Goal: Browse casually: Explore the website without a specific task or goal

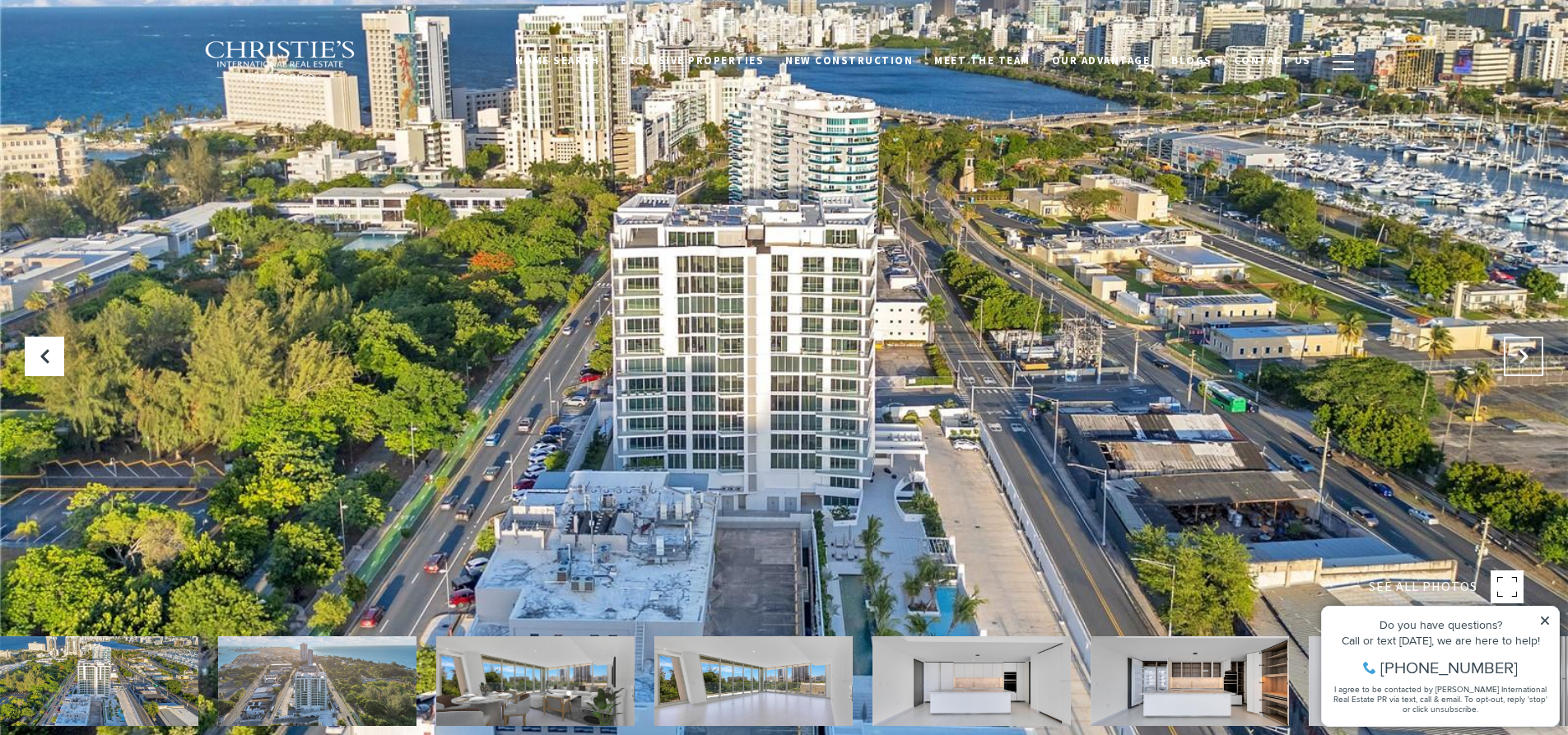
click at [1522, 351] on icon "Next Slide" at bounding box center [1523, 357] width 17 height 17
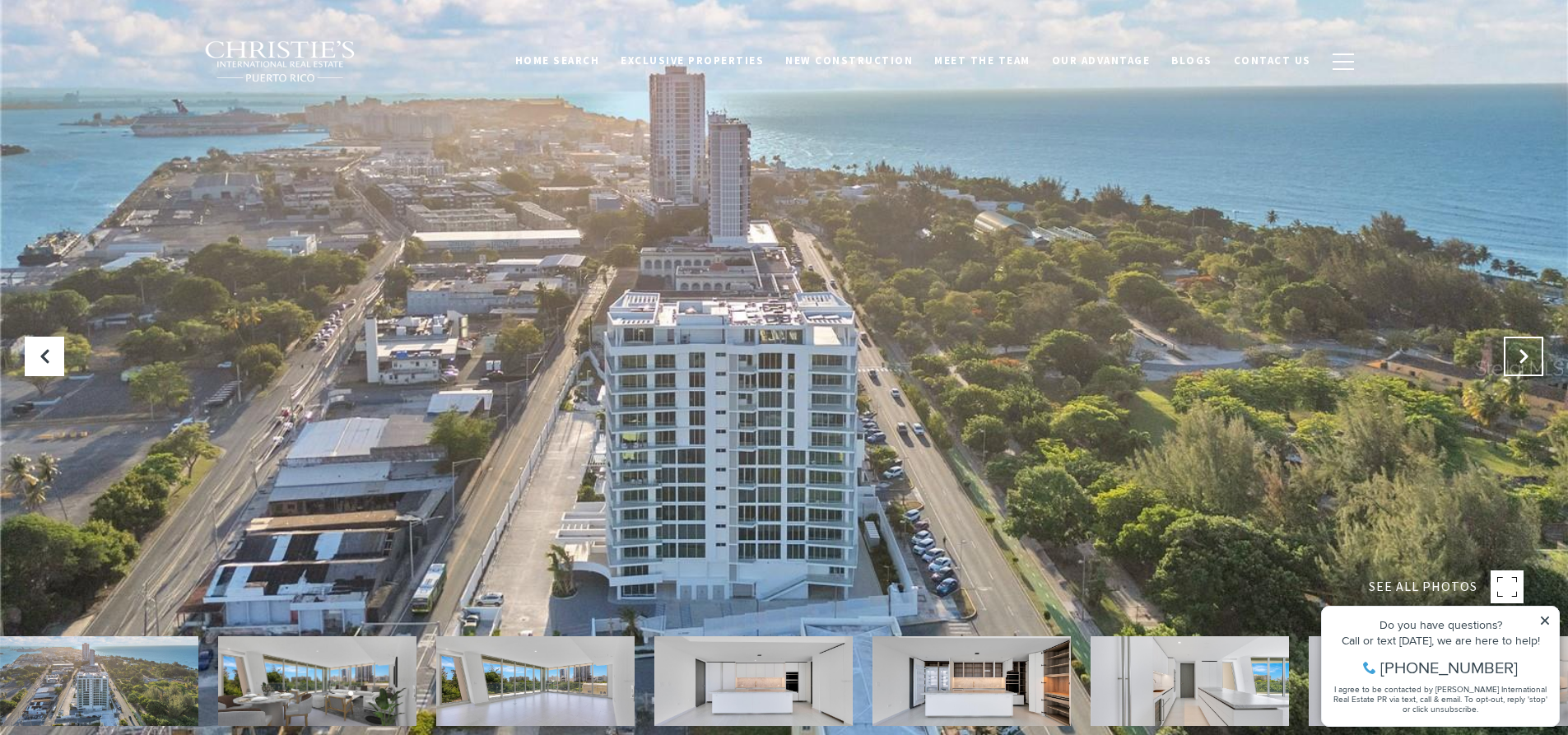
click at [1522, 351] on icon "Next Slide" at bounding box center [1523, 357] width 17 height 17
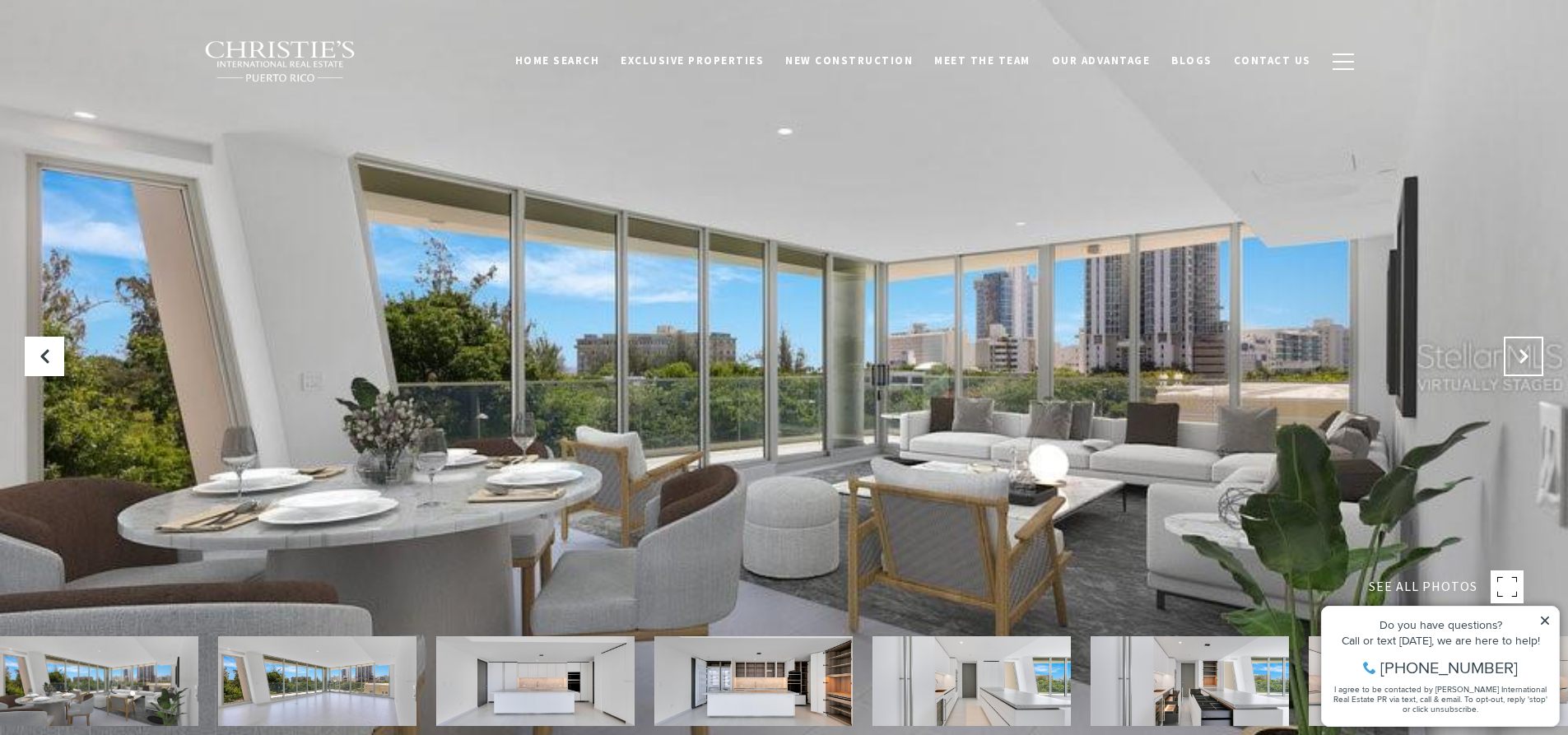
click at [1522, 351] on icon "Next Slide" at bounding box center [1523, 357] width 17 height 17
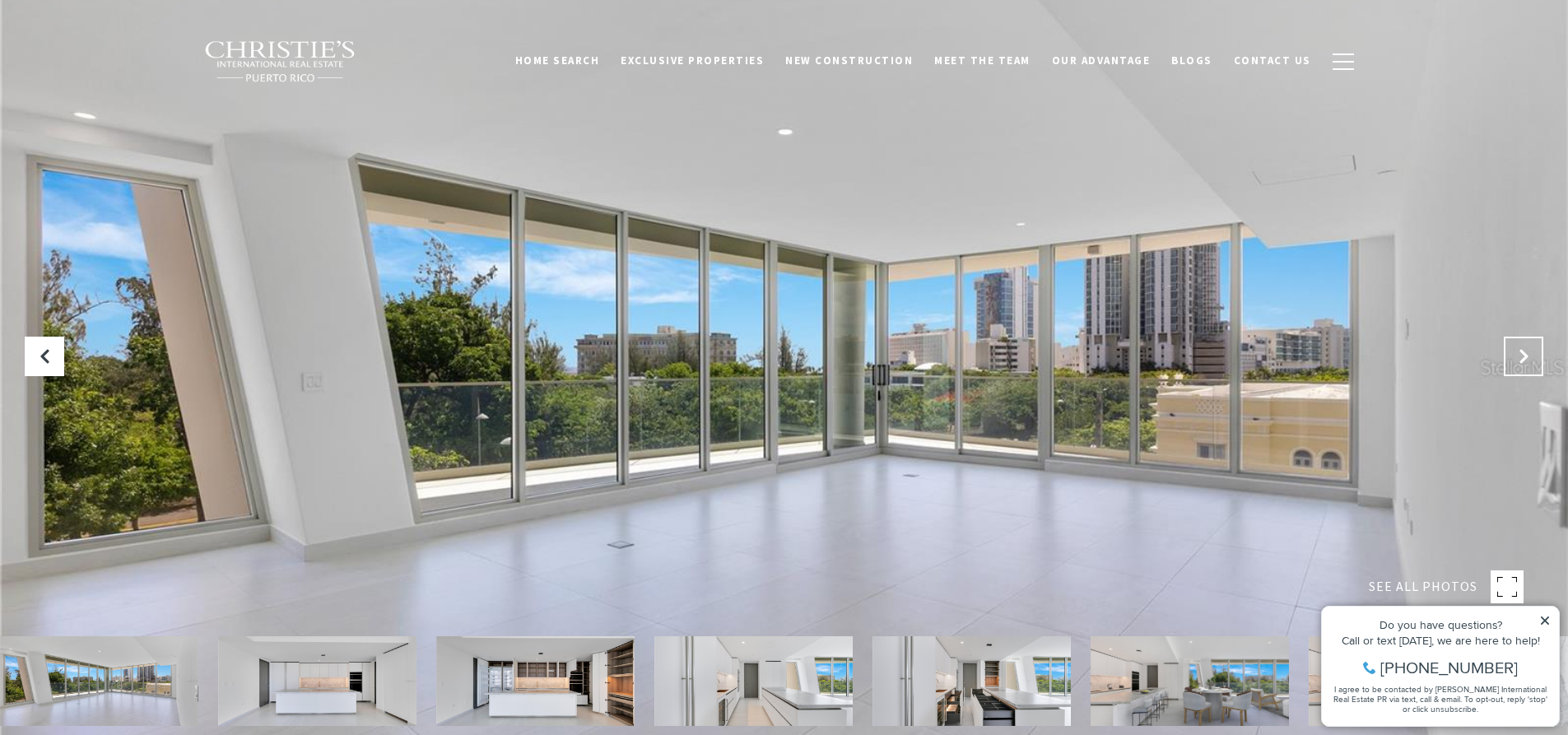
click at [1522, 351] on icon "Next Slide" at bounding box center [1523, 357] width 17 height 17
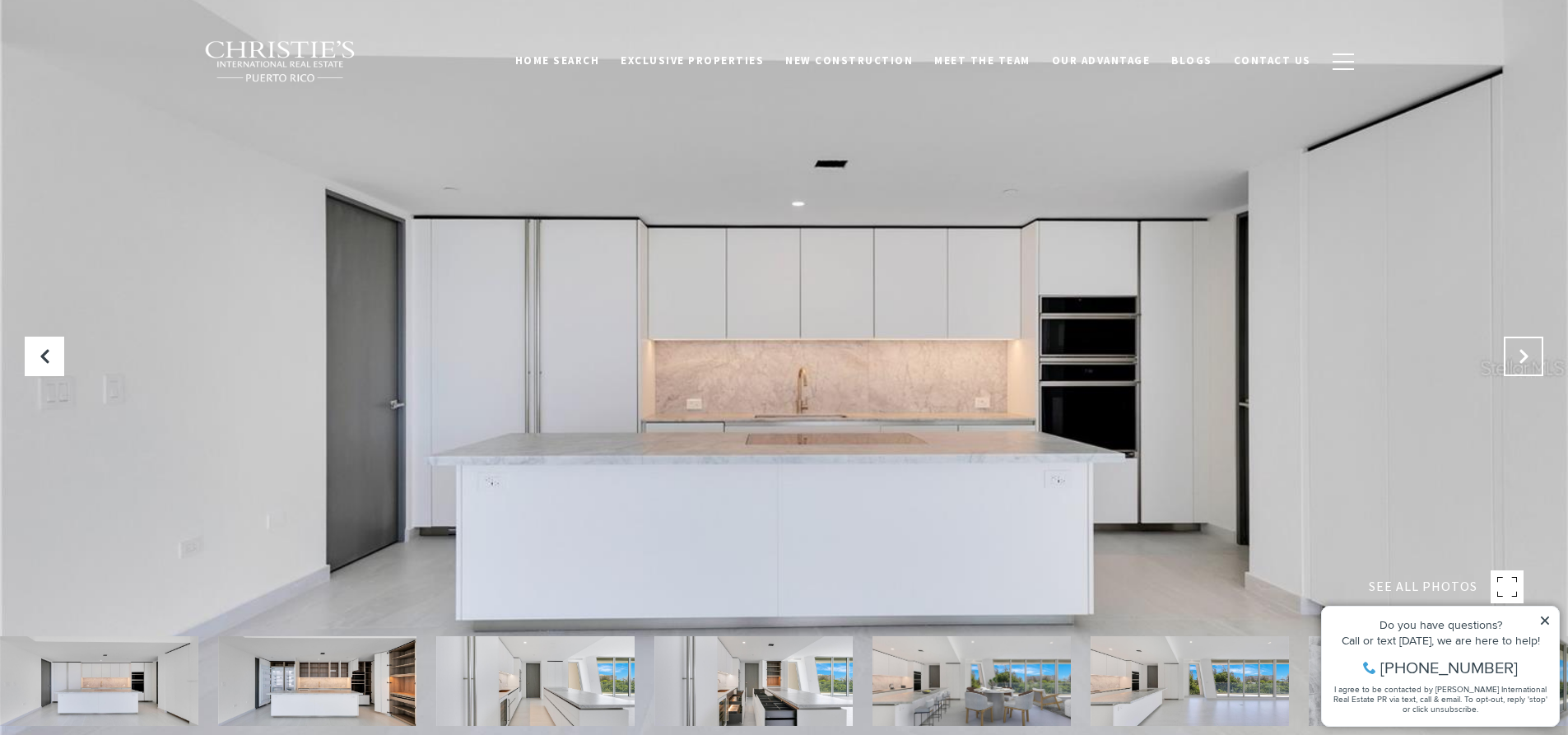
click at [1522, 351] on icon "Next Slide" at bounding box center [1523, 357] width 17 height 17
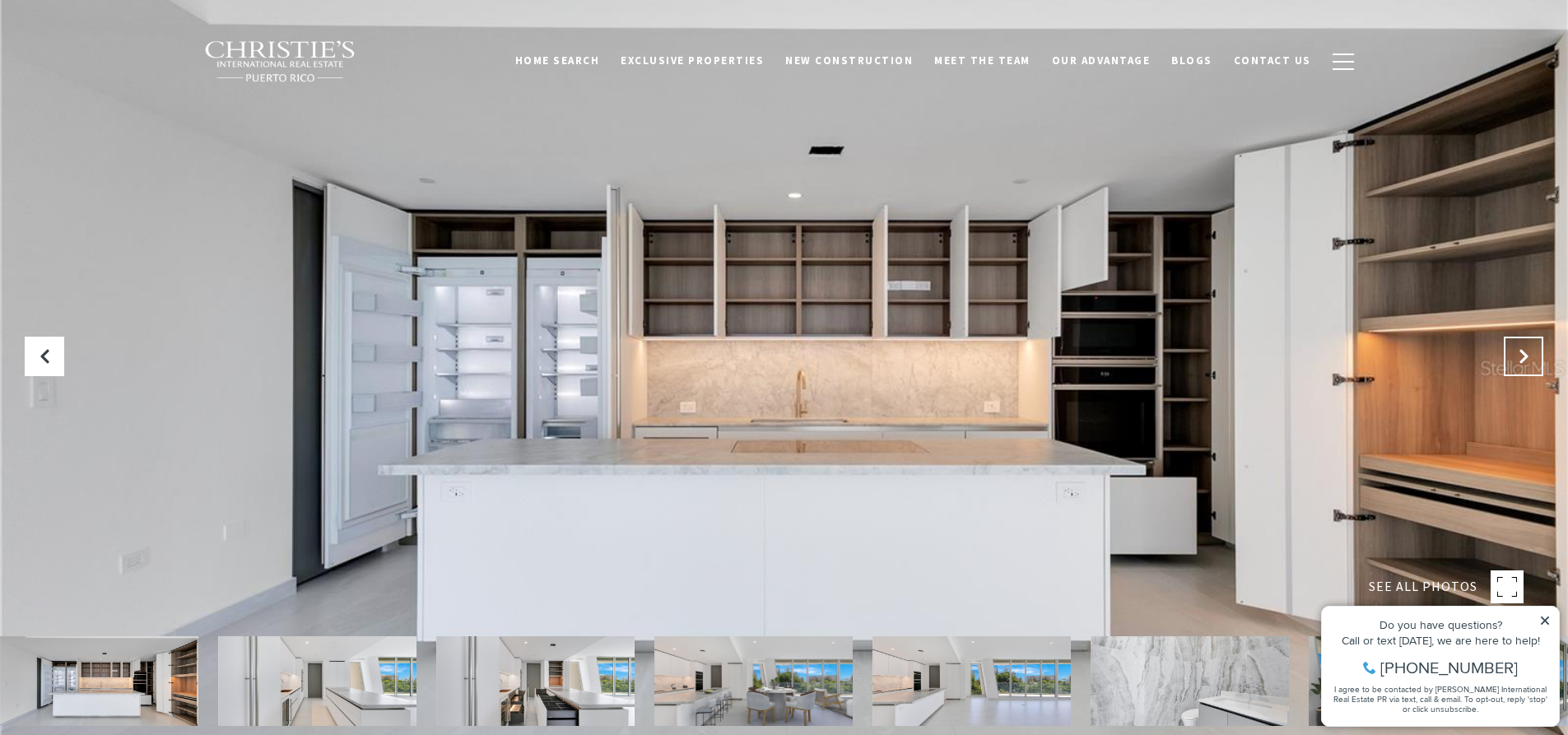
click at [1522, 351] on icon "Next Slide" at bounding box center [1523, 357] width 17 height 17
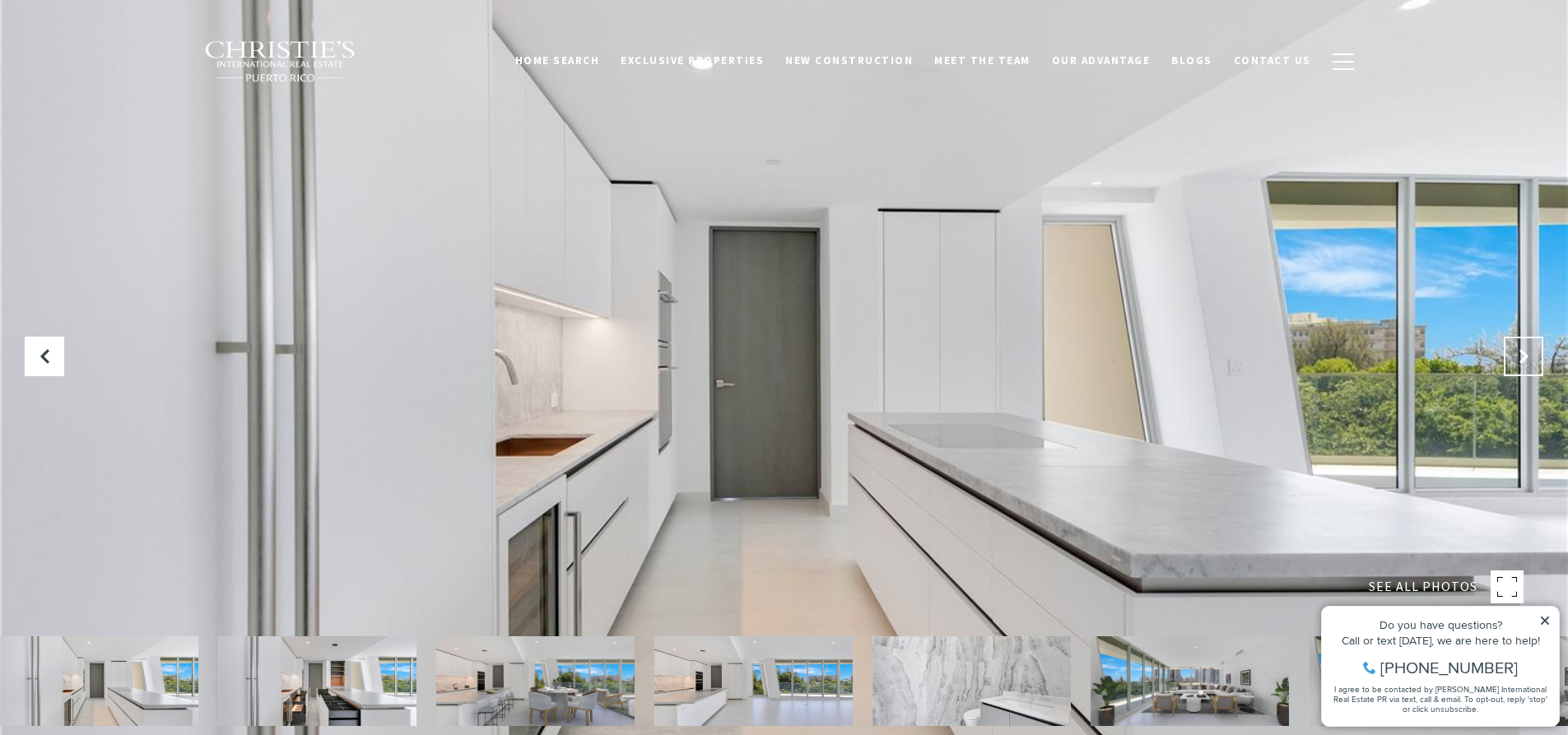
click at [1522, 351] on icon "Next Slide" at bounding box center [1523, 357] width 17 height 17
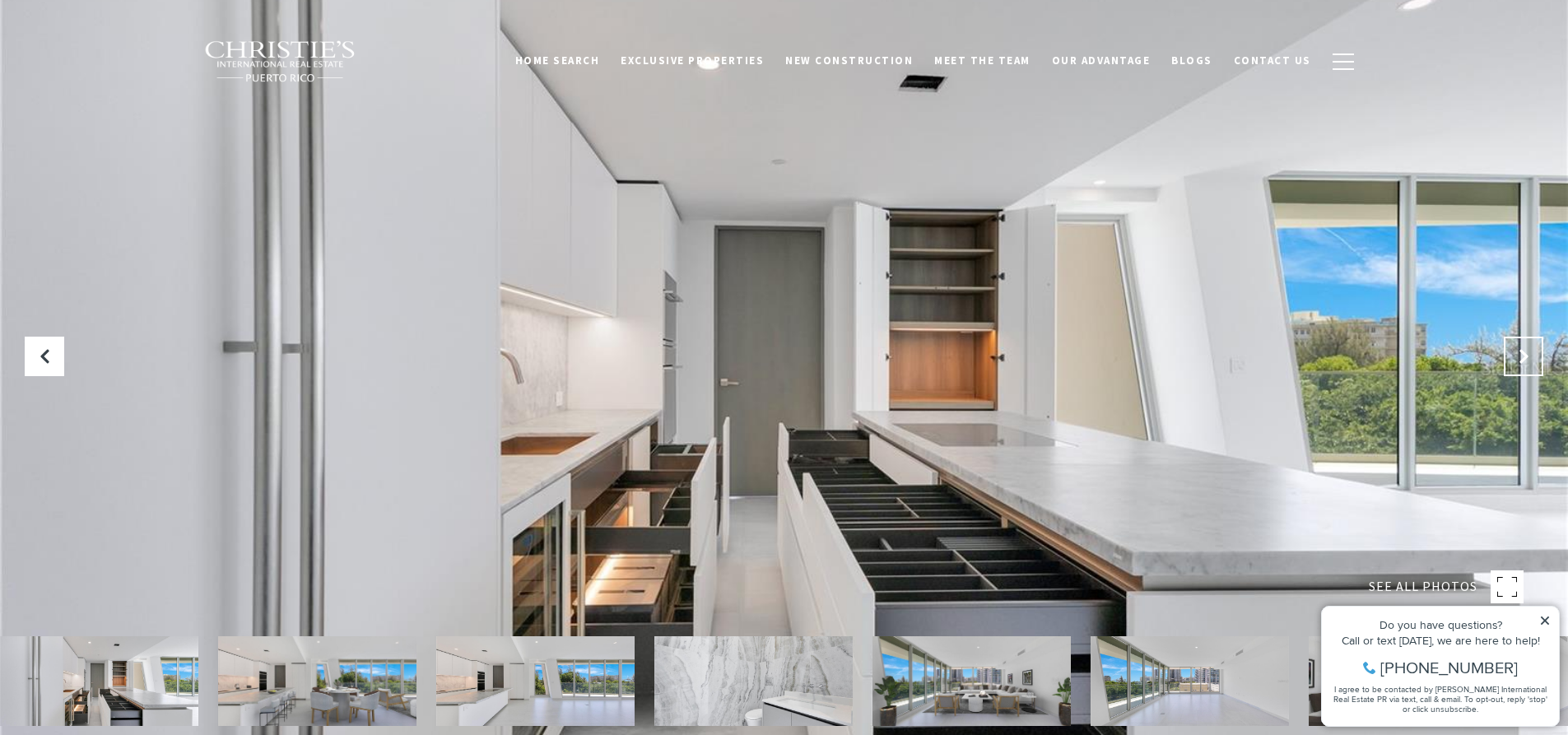
click at [1522, 351] on icon "Next Slide" at bounding box center [1523, 357] width 17 height 17
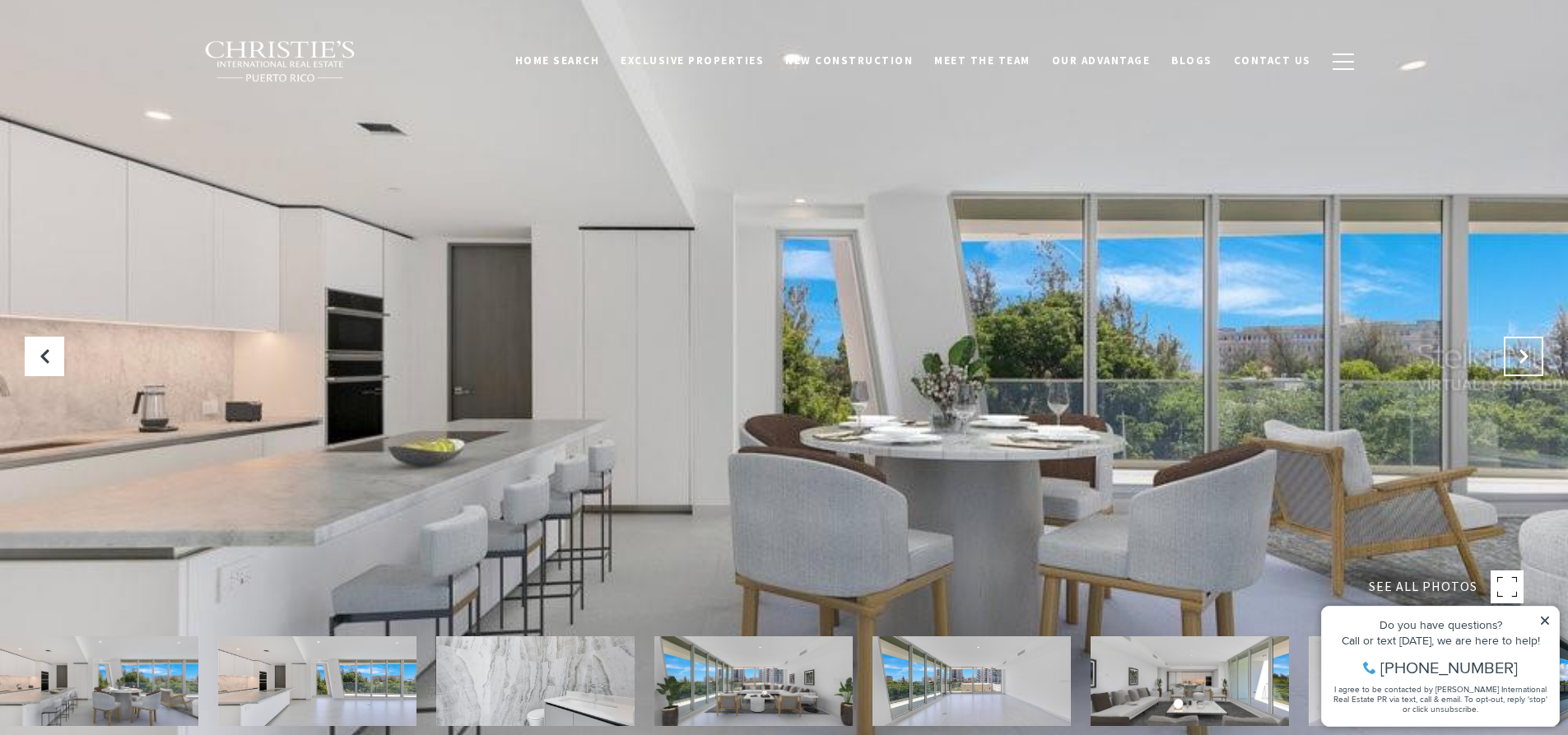
click at [1522, 351] on icon "Next Slide" at bounding box center [1523, 357] width 17 height 17
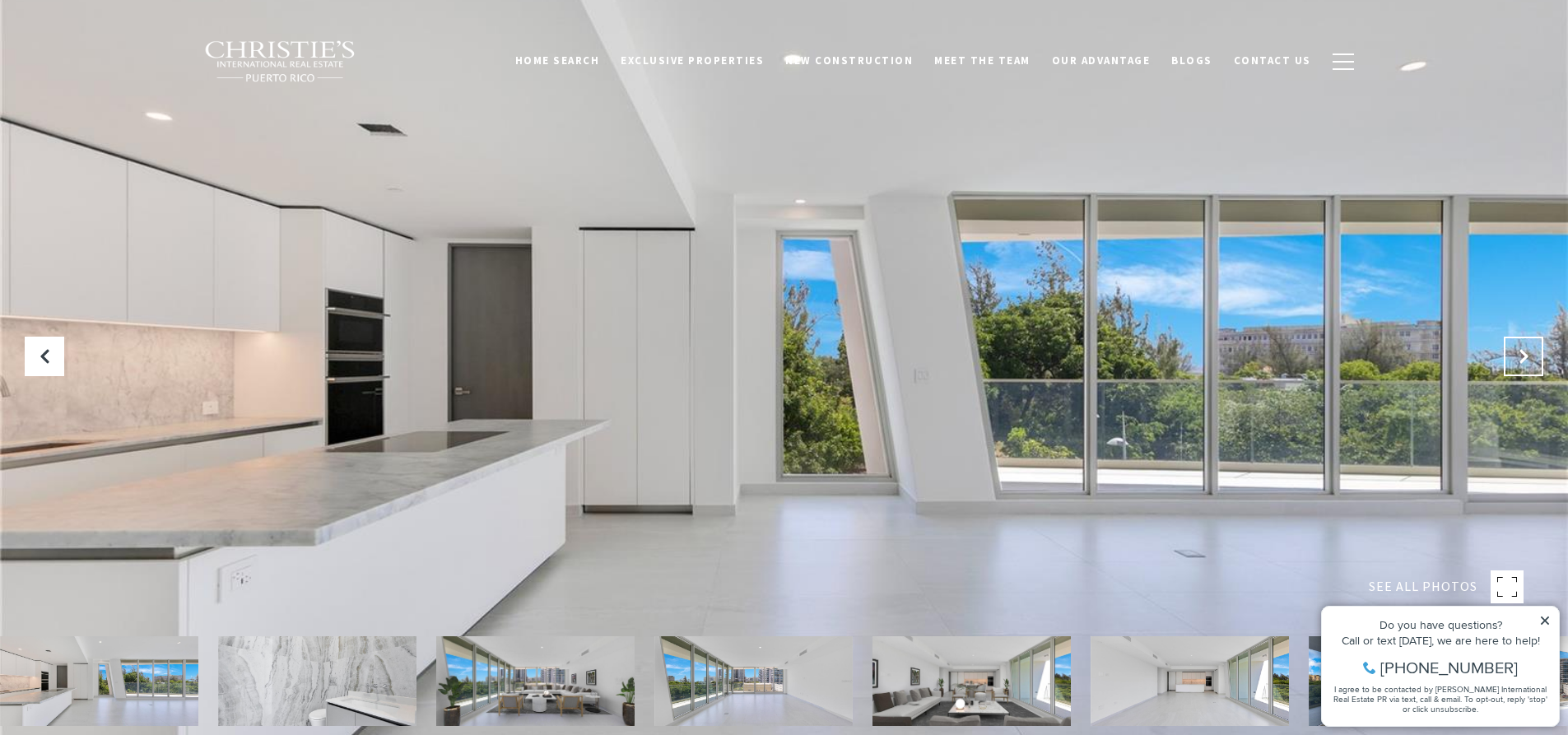
click at [1522, 351] on icon "Next Slide" at bounding box center [1523, 357] width 17 height 17
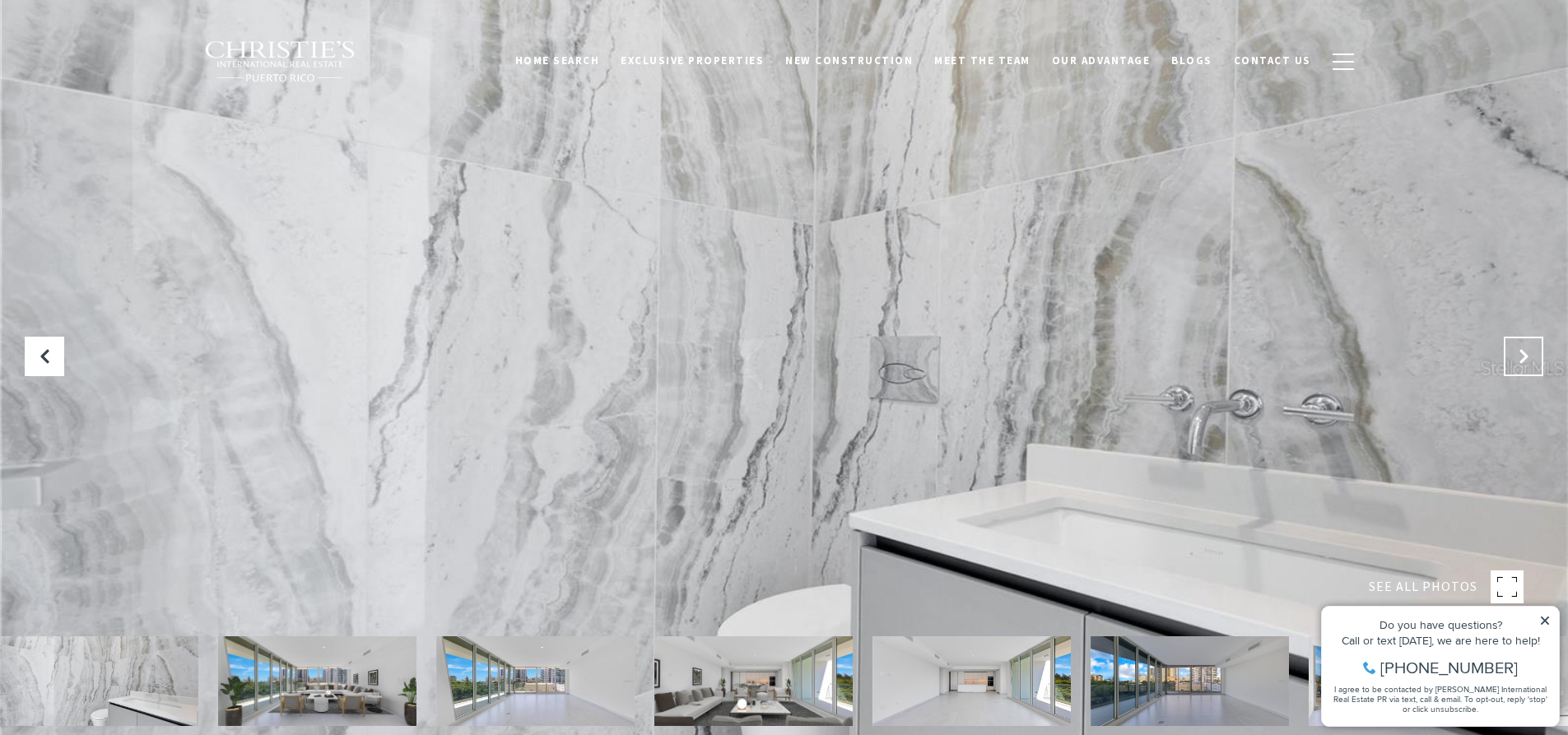
click at [1522, 351] on icon "Next Slide" at bounding box center [1523, 357] width 17 height 17
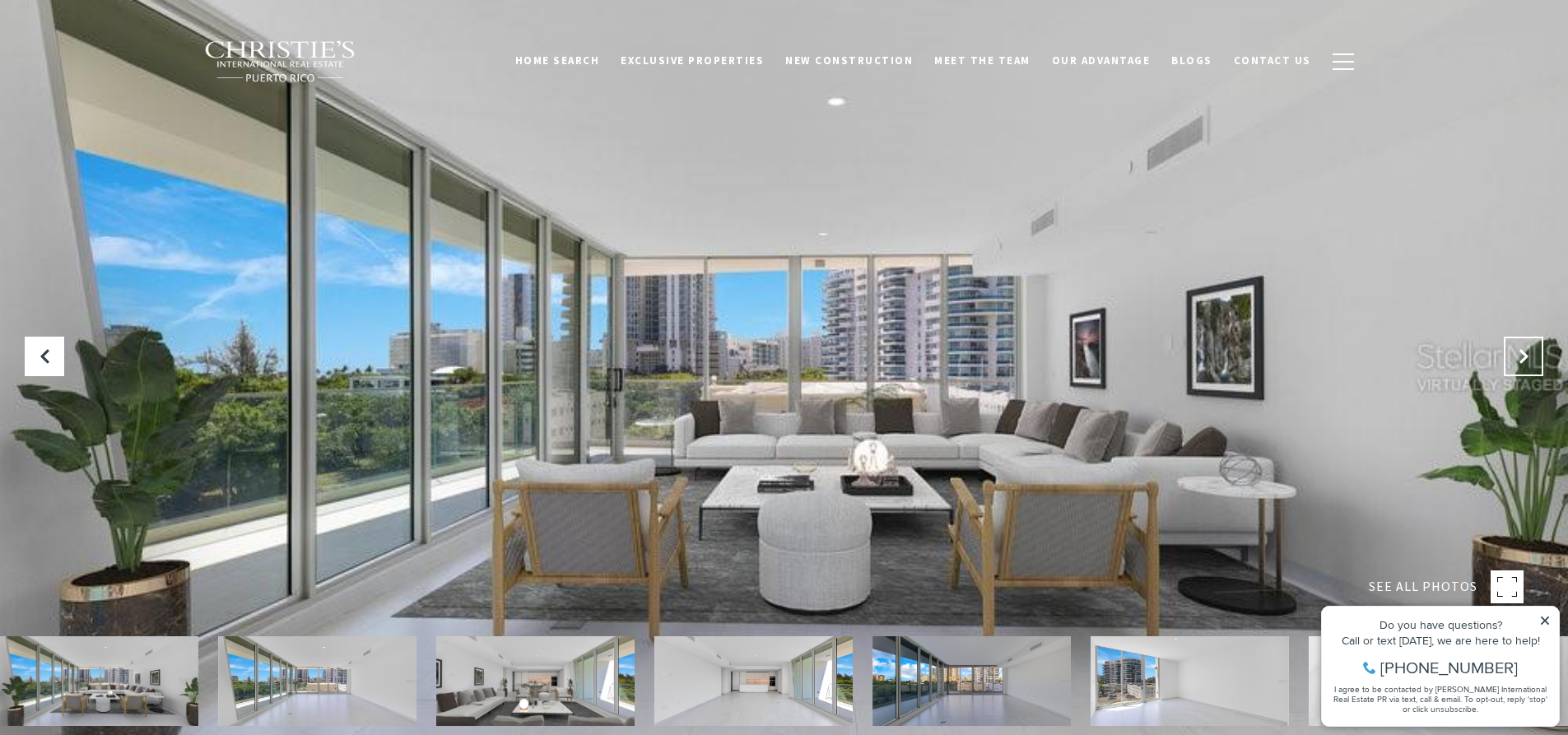
click at [1522, 351] on icon "Next Slide" at bounding box center [1523, 357] width 17 height 17
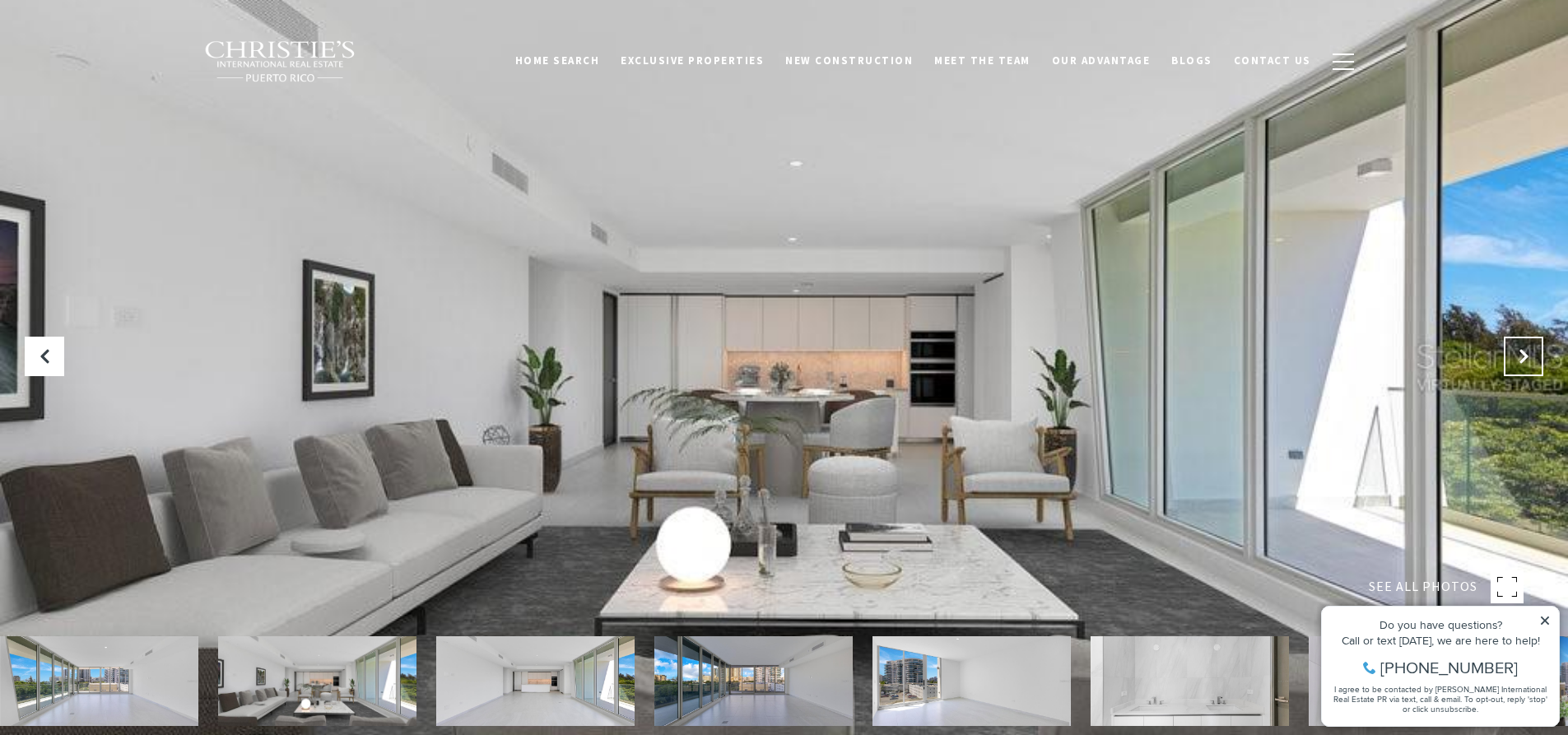
click at [1522, 351] on icon "Next Slide" at bounding box center [1523, 357] width 17 height 17
